Goal: Task Accomplishment & Management: Manage account settings

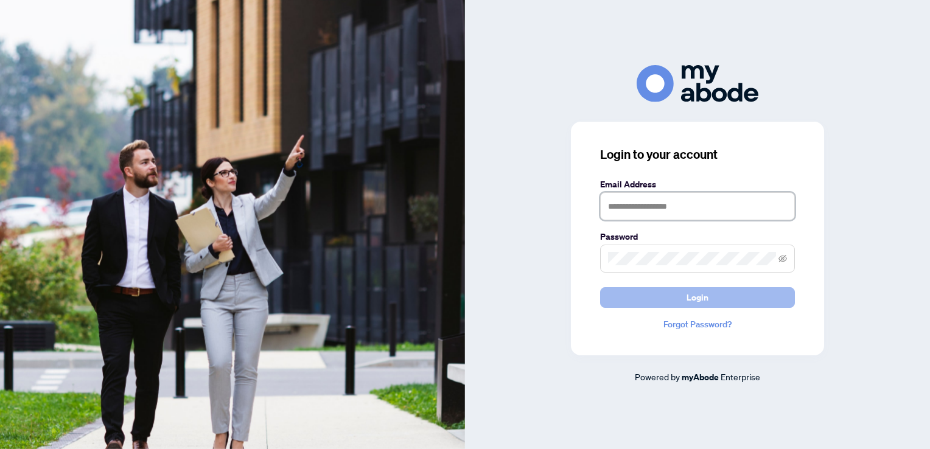
type input "**********"
click at [689, 296] on span "Login" at bounding box center [697, 297] width 22 height 19
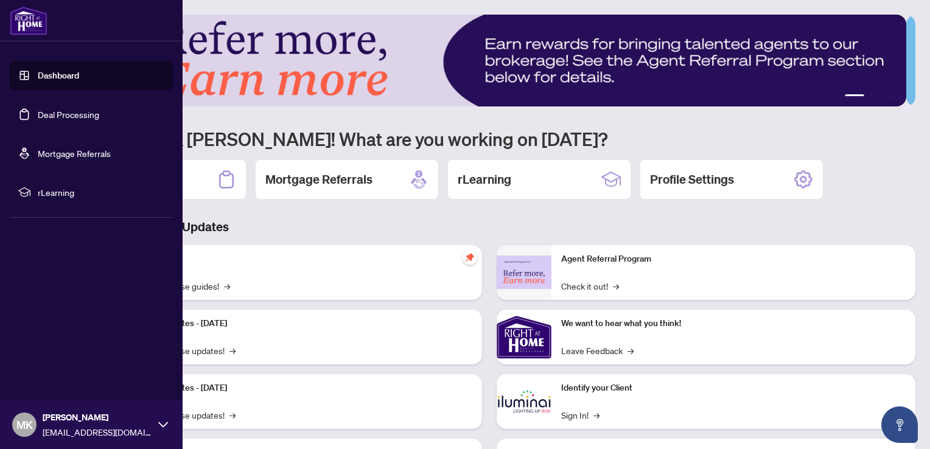
click at [38, 113] on link "Deal Processing" at bounding box center [68, 114] width 61 height 11
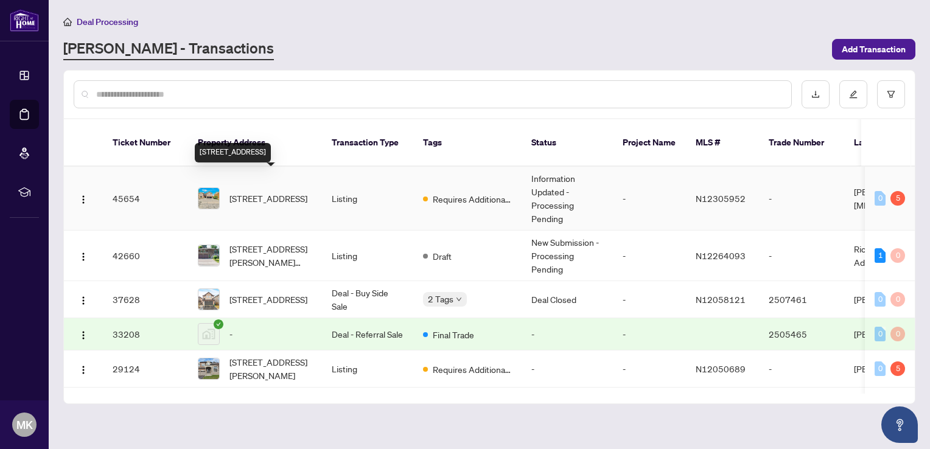
click at [263, 193] on span "[STREET_ADDRESS]" at bounding box center [268, 198] width 78 height 13
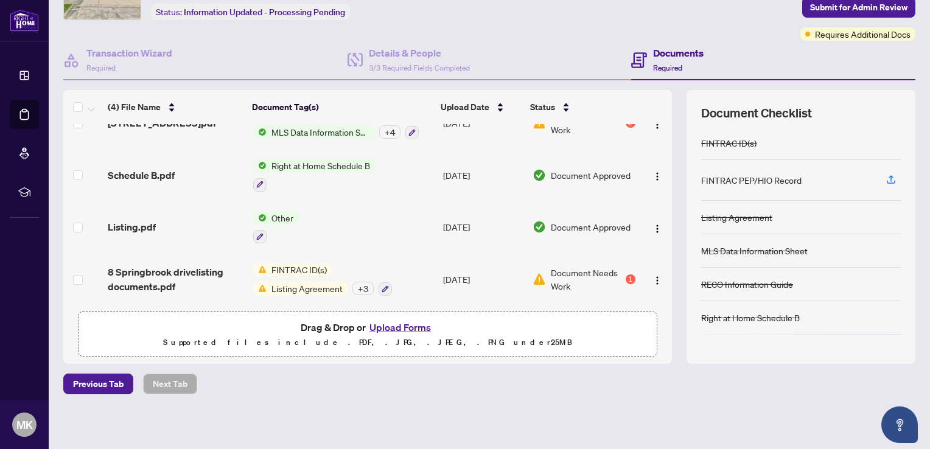
scroll to position [27, 0]
click at [399, 329] on button "Upload Forms" at bounding box center [400, 327] width 69 height 16
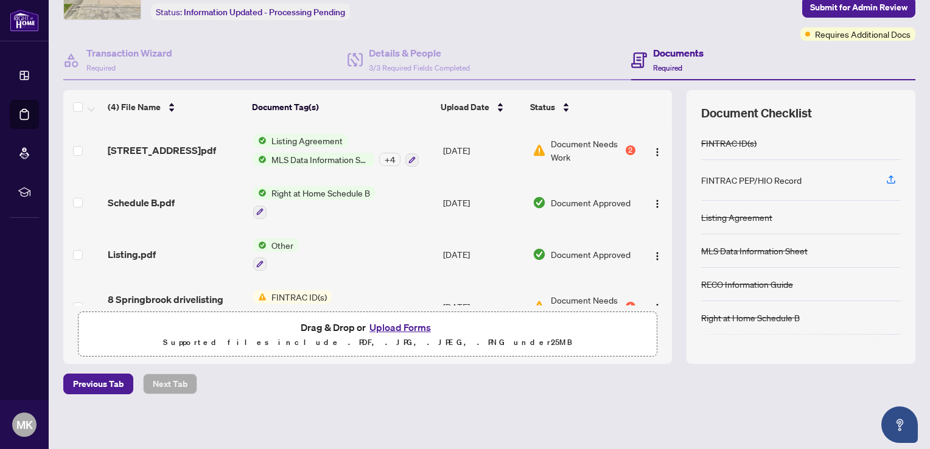
click at [392, 326] on button "Upload Forms" at bounding box center [400, 327] width 69 height 16
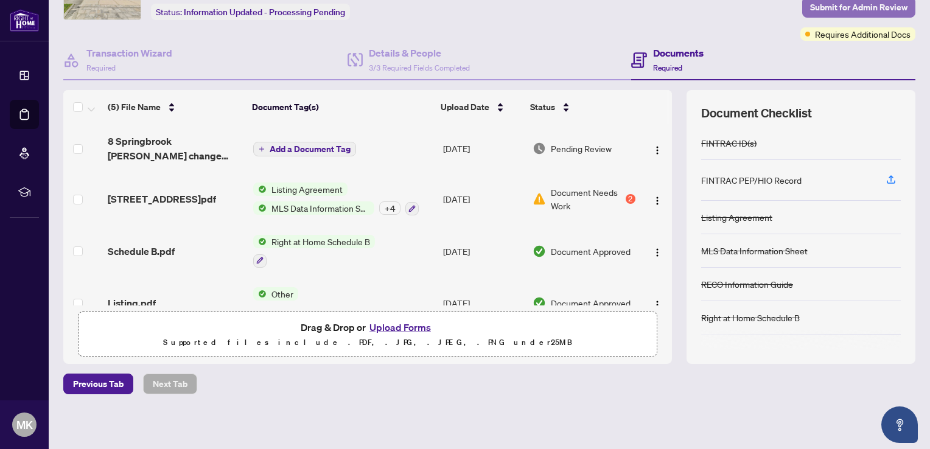
click at [817, 6] on span "Submit for Admin Review" at bounding box center [858, 7] width 97 height 19
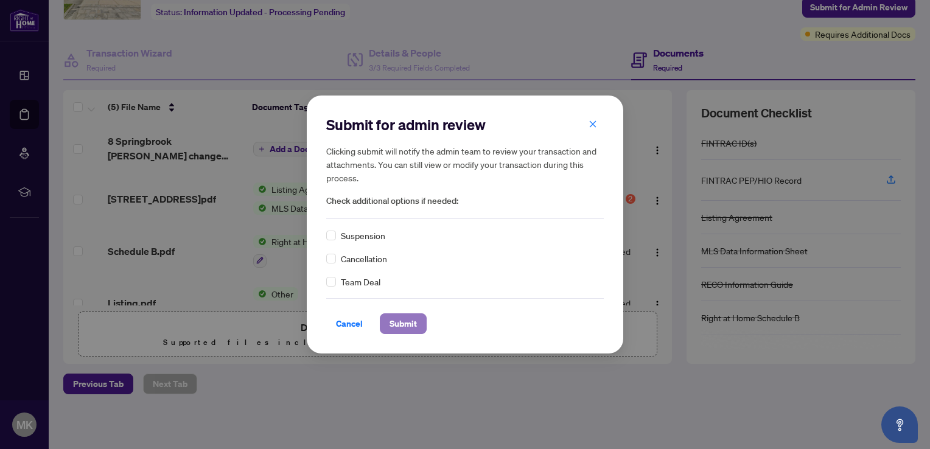
click at [406, 327] on span "Submit" at bounding box center [402, 323] width 27 height 19
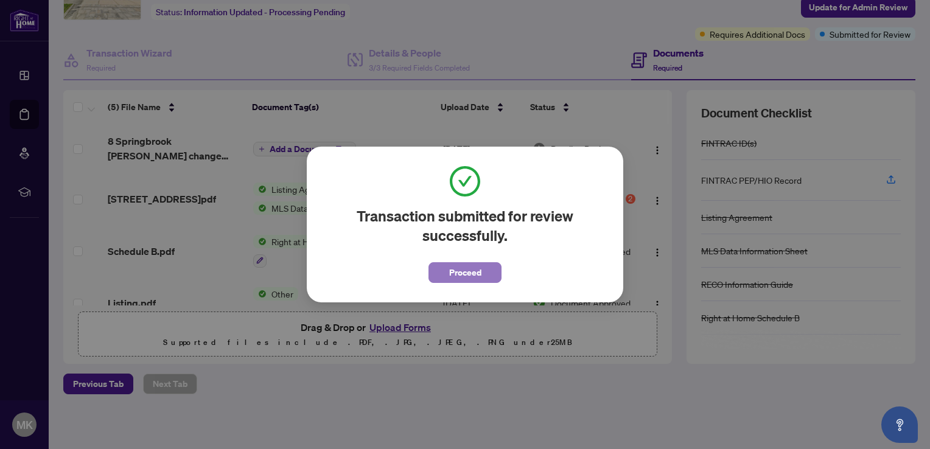
click at [459, 271] on span "Proceed" at bounding box center [465, 272] width 32 height 19
